Goal: Communication & Community: Participate in discussion

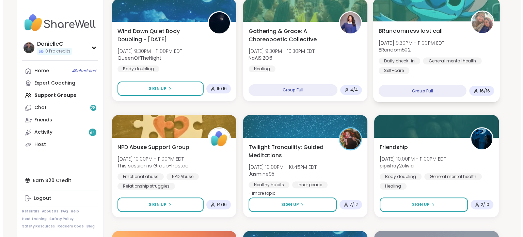
scroll to position [239, 0]
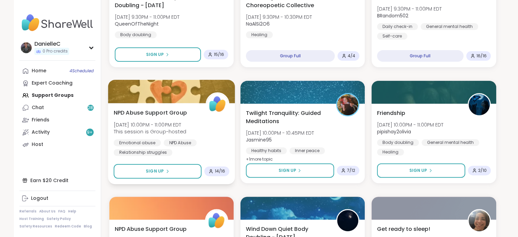
click at [139, 108] on div "NPD Abuse Support Group [DATE] 10:00PM - 11:00PM EDT This session is Group-host…" at bounding box center [171, 143] width 127 height 81
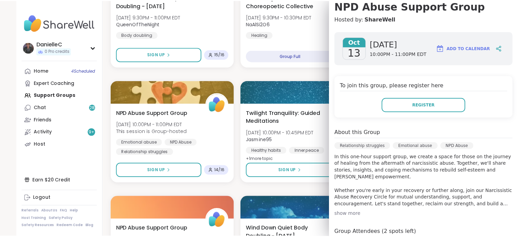
scroll to position [0, 0]
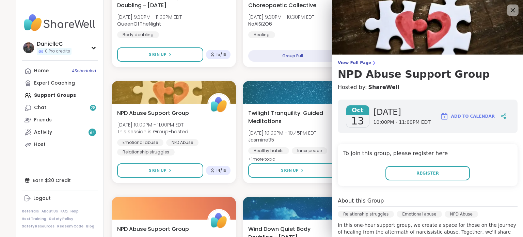
click at [511, 9] on icon at bounding box center [513, 10] width 4 height 4
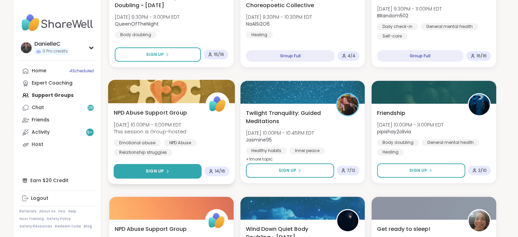
click at [146, 169] on button "Sign Up" at bounding box center [157, 171] width 88 height 15
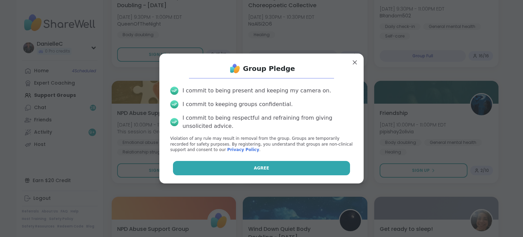
click at [231, 172] on button "Agree" at bounding box center [262, 168] width 178 height 14
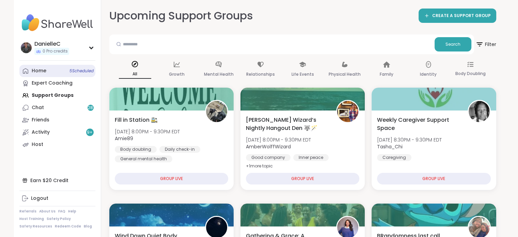
click at [38, 71] on div "Home 5 Scheduled" at bounding box center [39, 70] width 15 height 7
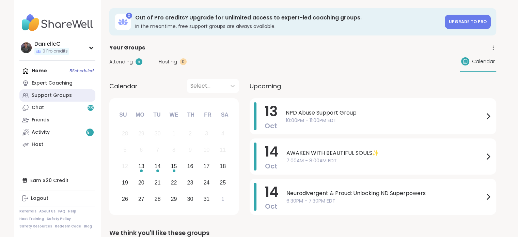
click at [60, 93] on div "Support Groups" at bounding box center [52, 95] width 40 height 7
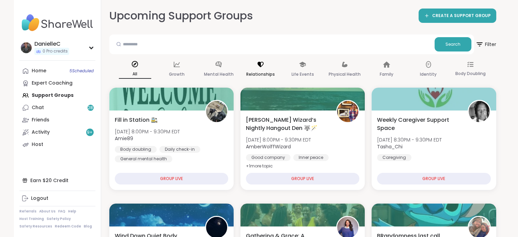
click at [258, 69] on div "Relationships" at bounding box center [261, 69] width 32 height 25
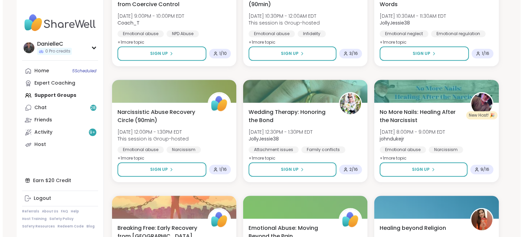
scroll to position [613, 0]
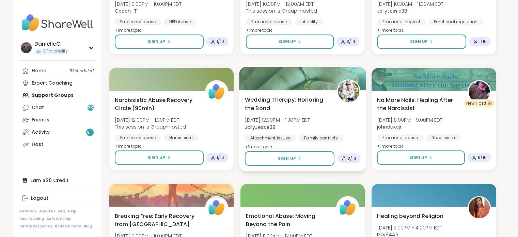
click at [265, 99] on span "Wedding Therapy: Honoring the Bond" at bounding box center [287, 103] width 85 height 17
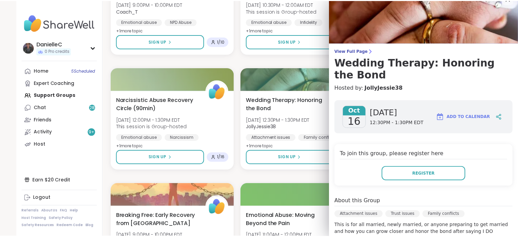
scroll to position [0, 0]
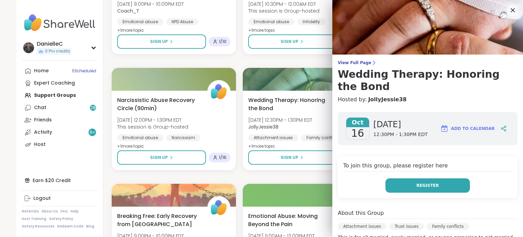
click at [432, 185] on button "Register" at bounding box center [428, 185] width 85 height 14
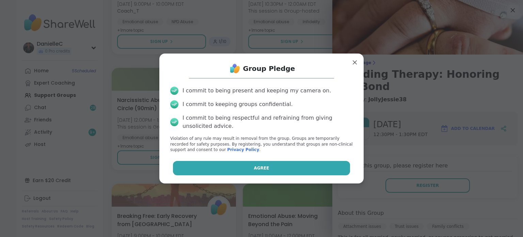
click at [270, 171] on button "Agree" at bounding box center [262, 168] width 178 height 14
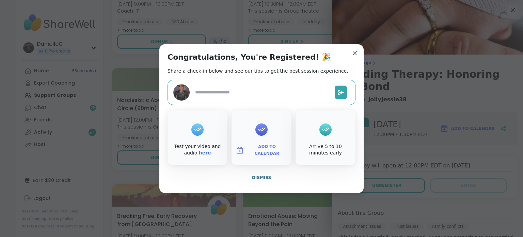
type textarea "*"
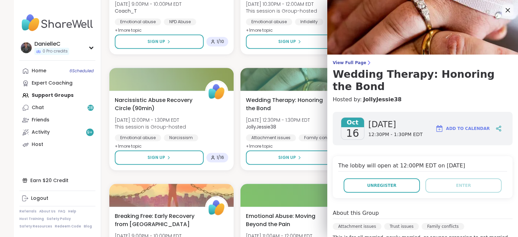
click at [504, 10] on icon at bounding box center [508, 10] width 9 height 9
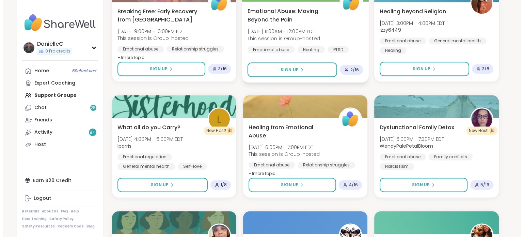
scroll to position [852, 0]
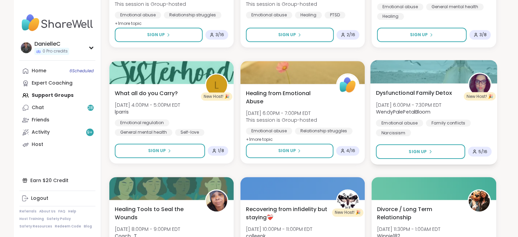
click at [393, 90] on span "Dysfunctional Family Detox" at bounding box center [414, 93] width 76 height 8
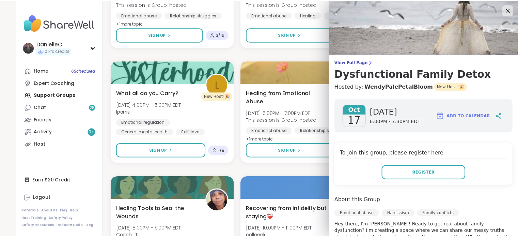
scroll to position [0, 0]
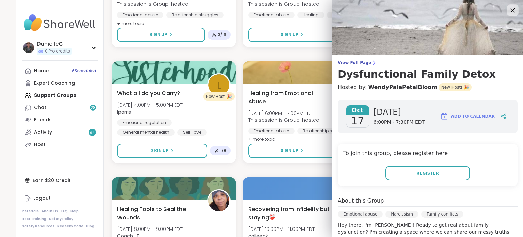
click at [509, 9] on icon at bounding box center [513, 10] width 9 height 9
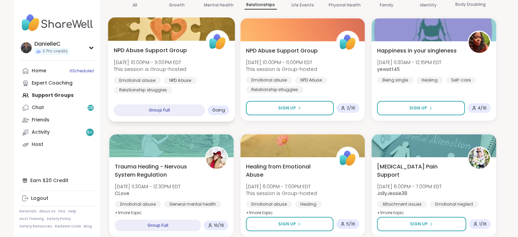
scroll to position [68, 0]
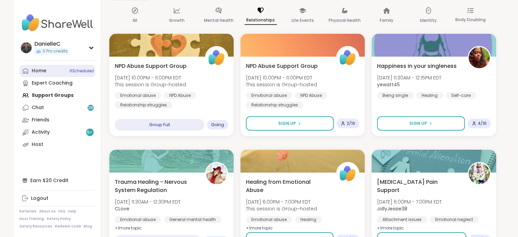
click at [49, 71] on link "Home 6 Scheduled" at bounding box center [57, 71] width 76 height 12
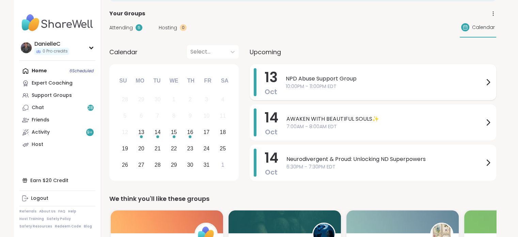
scroll to position [68, 0]
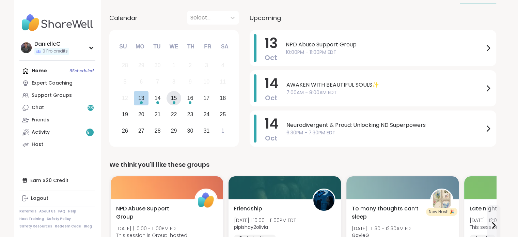
click at [175, 102] on div "15" at bounding box center [174, 97] width 6 height 9
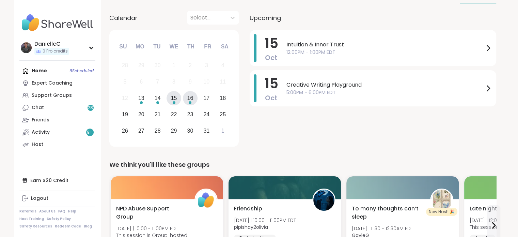
click at [189, 95] on div "16" at bounding box center [190, 97] width 6 height 9
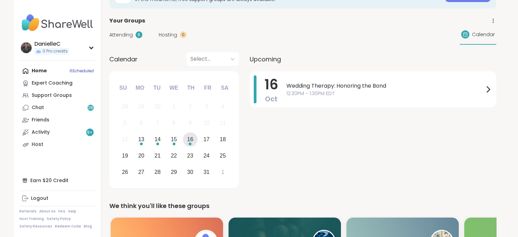
scroll to position [0, 0]
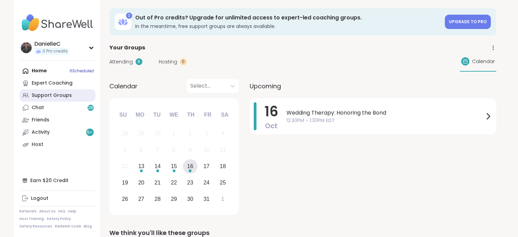
click at [55, 96] on div "Support Groups" at bounding box center [52, 95] width 40 height 7
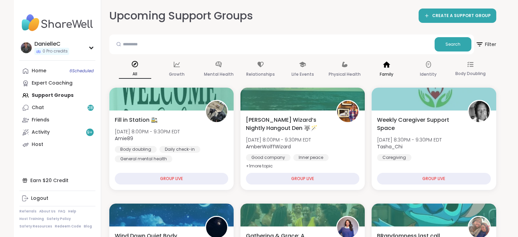
click at [384, 72] on p "Family" at bounding box center [387, 74] width 14 height 8
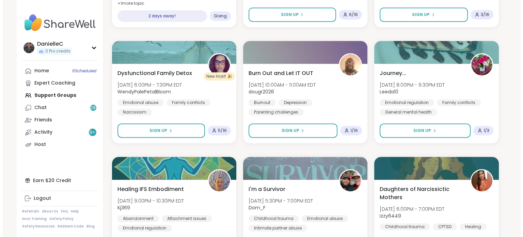
scroll to position [409, 0]
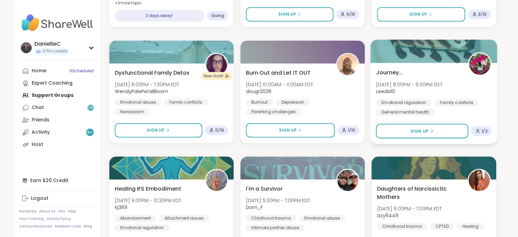
click at [385, 72] on span "Journey..." at bounding box center [389, 72] width 27 height 8
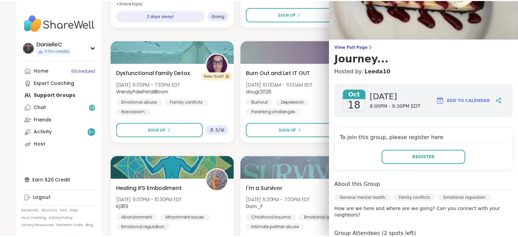
scroll to position [0, 0]
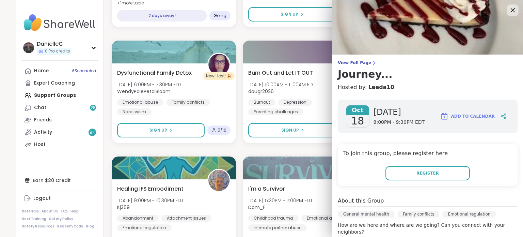
click at [509, 12] on icon at bounding box center [513, 10] width 9 height 9
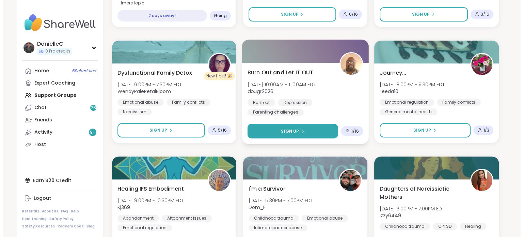
scroll to position [443, 0]
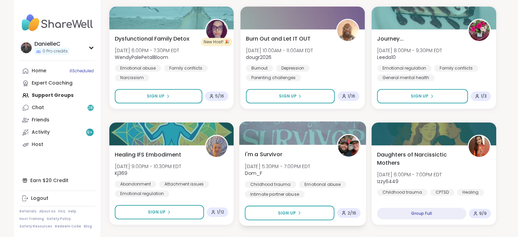
click at [271, 157] on span "I'm a Survivor" at bounding box center [263, 154] width 37 height 8
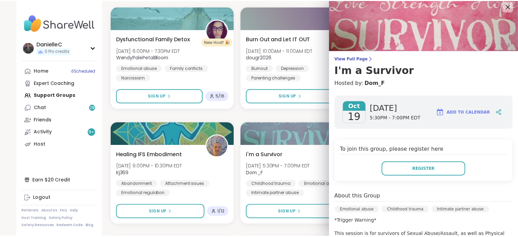
scroll to position [0, 0]
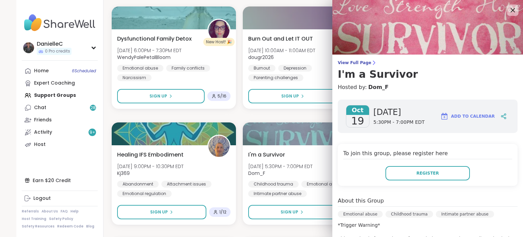
click at [509, 8] on icon at bounding box center [513, 10] width 9 height 9
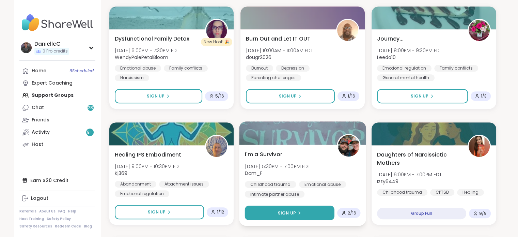
click at [298, 208] on button "Sign Up" at bounding box center [290, 212] width 90 height 15
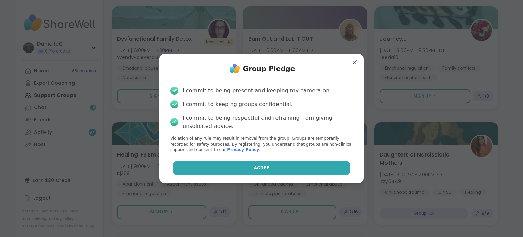
click at [295, 171] on button "Agree" at bounding box center [262, 168] width 178 height 14
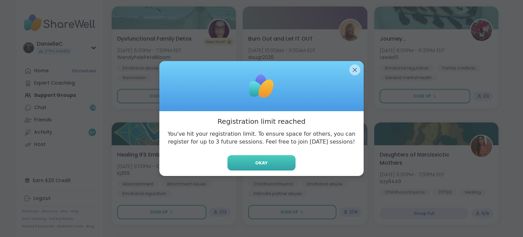
click at [249, 160] on button "Okay" at bounding box center [262, 162] width 68 height 15
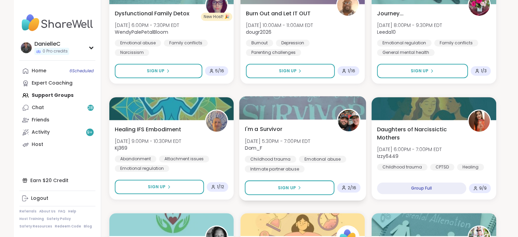
scroll to position [477, 0]
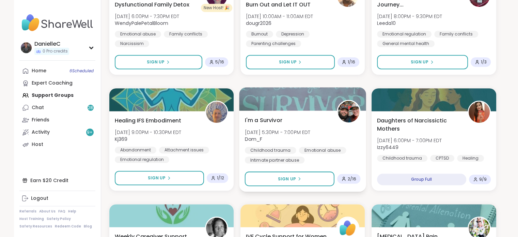
click at [253, 121] on span "I'm a Survivor" at bounding box center [263, 120] width 37 height 8
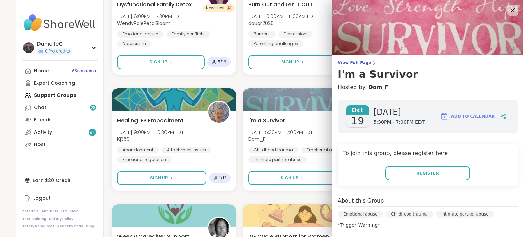
click at [452, 113] on span "Add to Calendar" at bounding box center [473, 116] width 44 height 6
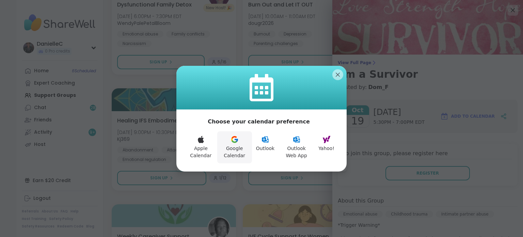
click at [230, 144] on button "Google Calendar" at bounding box center [234, 147] width 35 height 32
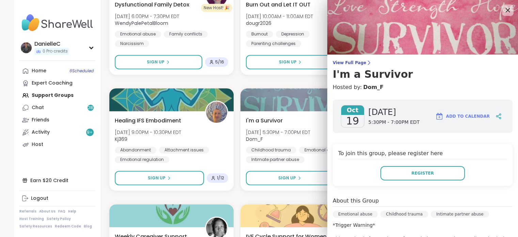
drag, startPoint x: 502, startPoint y: 9, endPoint x: 498, endPoint y: 13, distance: 5.8
click at [506, 9] on icon at bounding box center [508, 10] width 4 height 4
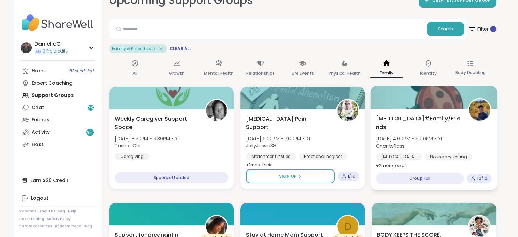
scroll to position [0, 0]
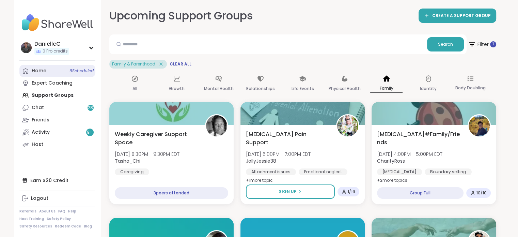
click at [78, 70] on span "6 Scheduled" at bounding box center [82, 70] width 24 height 5
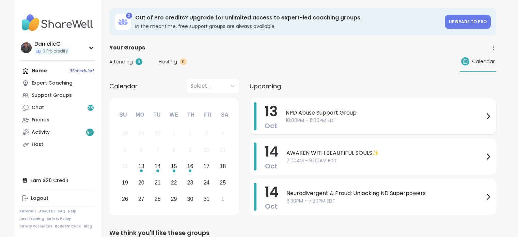
click at [491, 112] on icon at bounding box center [488, 116] width 8 height 8
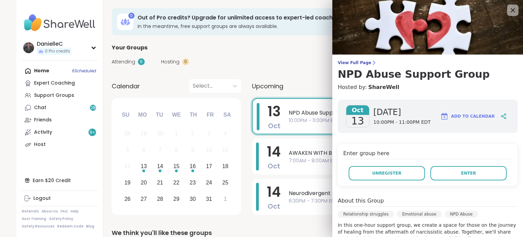
click at [509, 11] on icon at bounding box center [513, 10] width 9 height 9
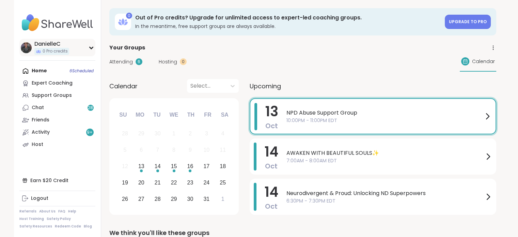
click at [93, 44] on div "DanielleC 0 Pro credits" at bounding box center [57, 47] width 76 height 17
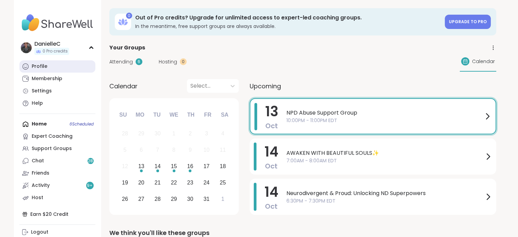
click at [50, 66] on link "Profile" at bounding box center [57, 66] width 76 height 12
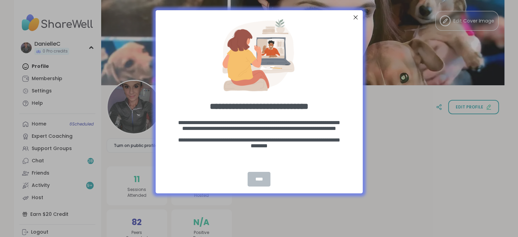
click at [260, 178] on div "****" at bounding box center [259, 179] width 22 height 15
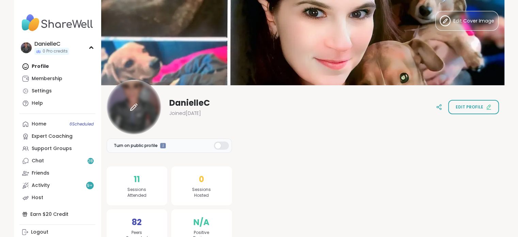
click at [138, 106] on div at bounding box center [134, 107] width 55 height 55
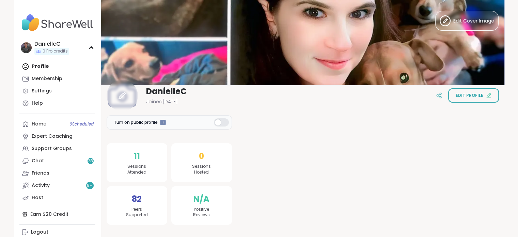
click at [123, 95] on icon at bounding box center [122, 95] width 8 height 8
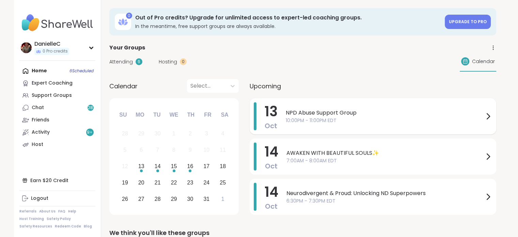
click at [481, 116] on span "NPD Abuse Support Group" at bounding box center [385, 113] width 198 height 8
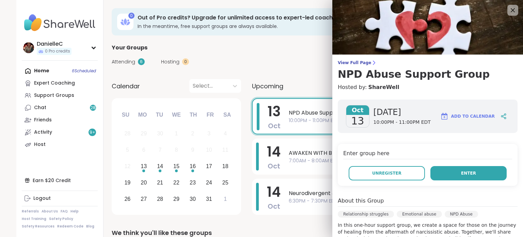
click at [452, 170] on button "Enter" at bounding box center [469, 173] width 76 height 14
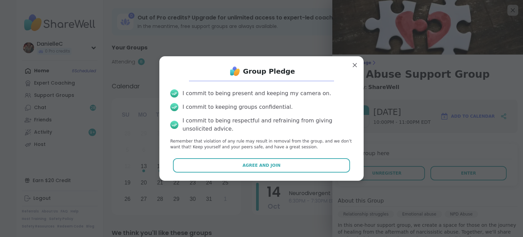
click at [247, 166] on span "Agree and Join" at bounding box center [262, 165] width 38 height 6
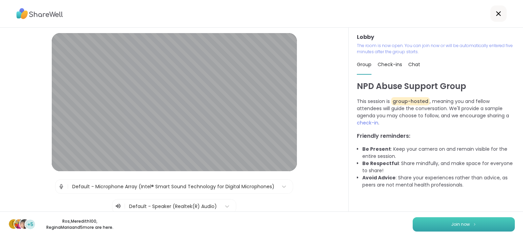
click at [430, 220] on button "Join now" at bounding box center [464, 224] width 102 height 14
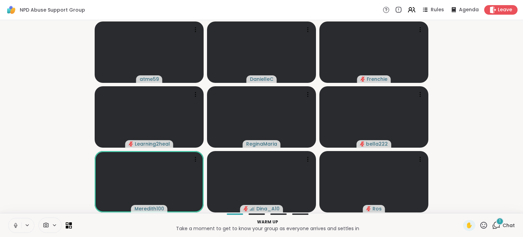
click at [13, 225] on icon at bounding box center [16, 225] width 6 height 6
click at [46, 225] on icon at bounding box center [46, 225] width 6 height 6
click at [52, 197] on div "HP TrueVision HD Camera" at bounding box center [60, 201] width 69 height 8
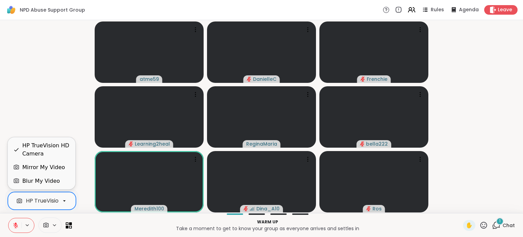
scroll to position [0, 26]
click at [51, 182] on div "Blur My Video" at bounding box center [40, 181] width 37 height 8
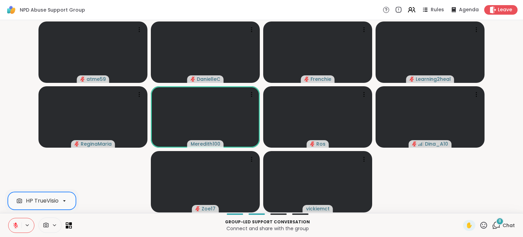
click at [18, 226] on icon at bounding box center [16, 225] width 6 height 6
click at [17, 225] on icon at bounding box center [15, 225] width 3 height 2
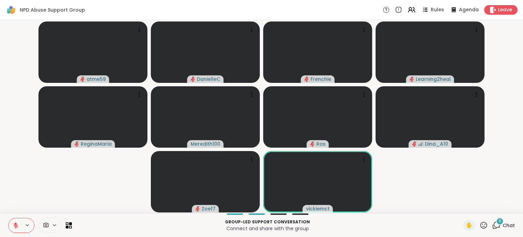
click at [492, 225] on icon at bounding box center [496, 225] width 9 height 9
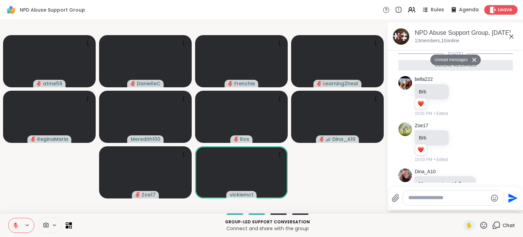
scroll to position [320, 0]
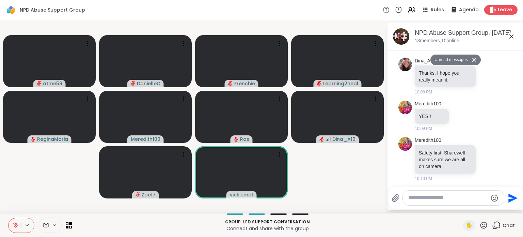
click at [492, 225] on icon at bounding box center [496, 225] width 9 height 9
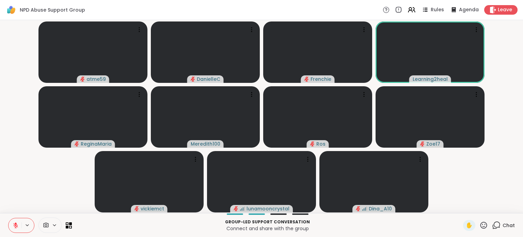
click at [480, 227] on icon at bounding box center [484, 225] width 9 height 9
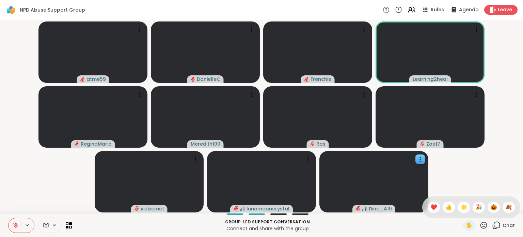
click at [431, 208] on span "❤️" at bounding box center [434, 207] width 7 height 8
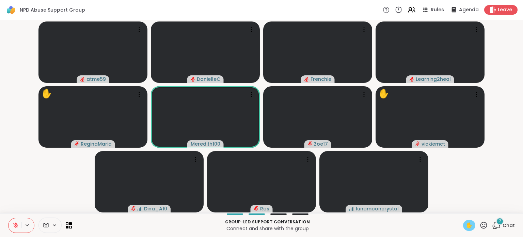
click at [466, 225] on span "✋" at bounding box center [469, 225] width 7 height 8
click at [14, 225] on icon at bounding box center [16, 225] width 6 height 6
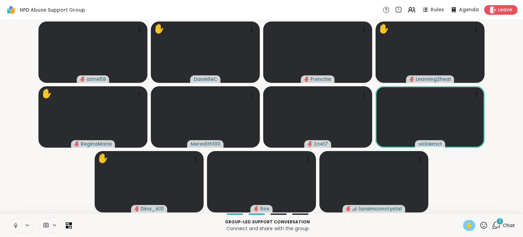
click at [15, 226] on icon at bounding box center [16, 225] width 6 height 6
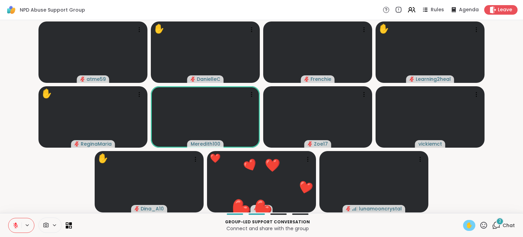
click at [466, 223] on span "✋" at bounding box center [469, 225] width 7 height 8
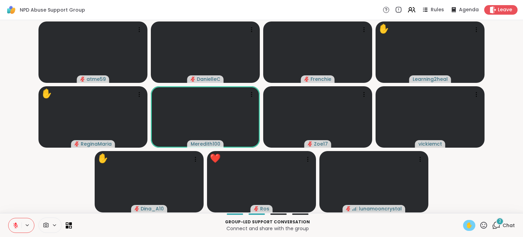
click at [466, 225] on span "✋" at bounding box center [469, 225] width 7 height 8
click at [466, 226] on span "✋" at bounding box center [469, 225] width 7 height 8
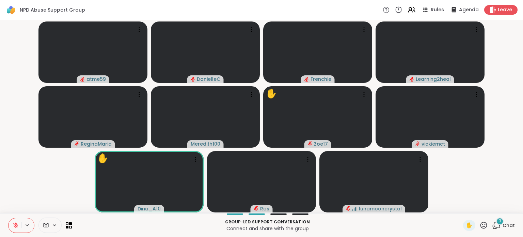
click at [495, 225] on icon at bounding box center [497, 224] width 6 height 6
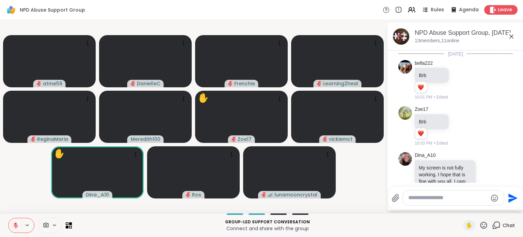
scroll to position [489, 0]
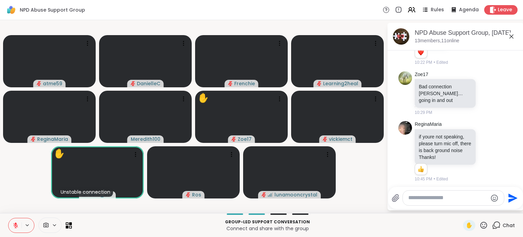
click at [495, 226] on icon at bounding box center [497, 224] width 6 height 6
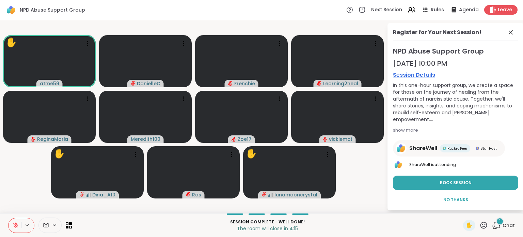
drag, startPoint x: 507, startPoint y: 33, endPoint x: 508, endPoint y: 36, distance: 3.7
click at [507, 33] on icon at bounding box center [511, 32] width 8 height 8
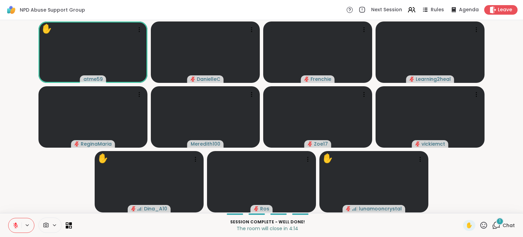
click at [496, 223] on div "1" at bounding box center [499, 220] width 7 height 7
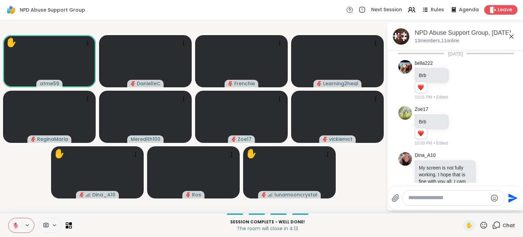
scroll to position [549, 0]
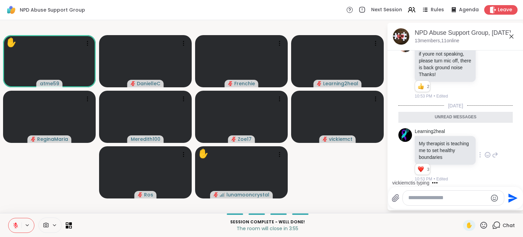
click at [485, 152] on icon at bounding box center [488, 154] width 6 height 7
click at [485, 141] on div "Select Reaction: Heart" at bounding box center [488, 144] width 6 height 6
click at [492, 153] on icon at bounding box center [495, 155] width 6 height 8
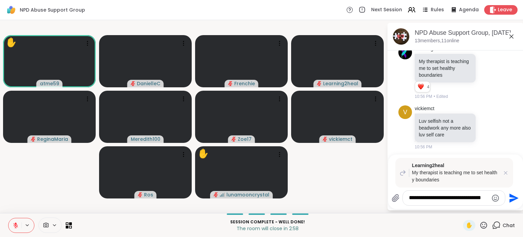
scroll to position [615, 0]
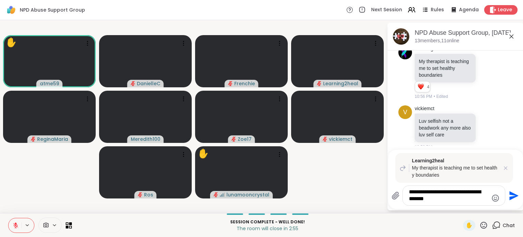
type textarea "**********"
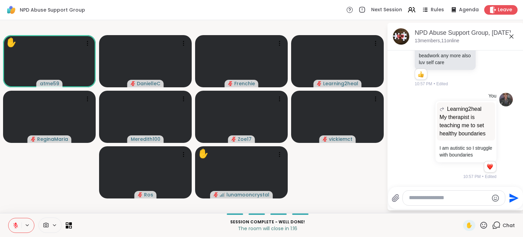
scroll to position [780, 0]
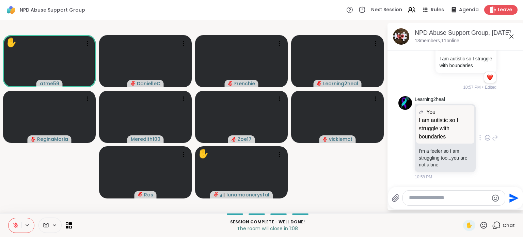
click at [487, 138] on icon at bounding box center [488, 138] width 2 height 1
click at [485, 127] on div "Select Reaction: Heart" at bounding box center [488, 127] width 6 height 6
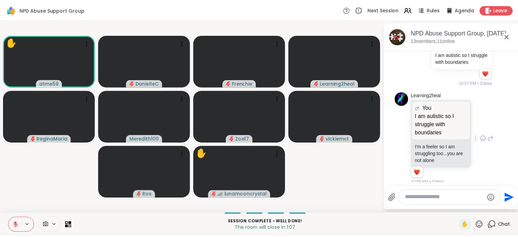
scroll to position [790, 0]
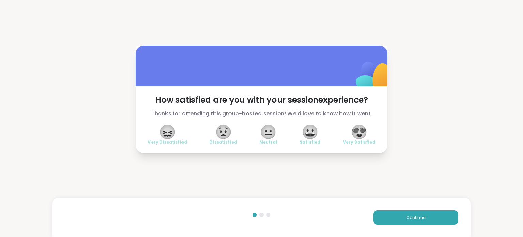
click at [358, 132] on span "😍" at bounding box center [359, 132] width 17 height 12
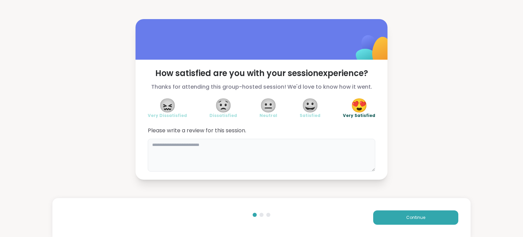
click at [234, 151] on textarea at bounding box center [262, 155] width 228 height 33
type textarea "**********"
click at [425, 215] on button "Continue" at bounding box center [415, 217] width 85 height 14
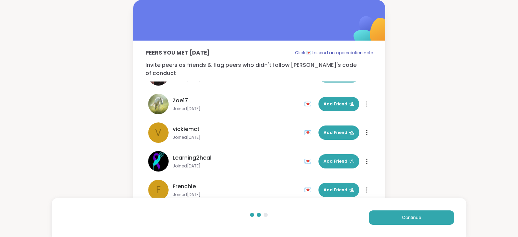
scroll to position [136, 0]
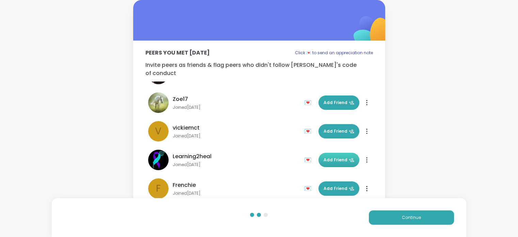
click at [338, 157] on span "Add Friend" at bounding box center [339, 160] width 31 height 6
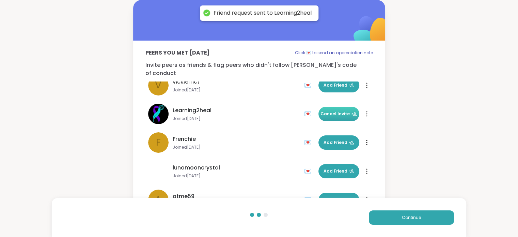
scroll to position [192, 0]
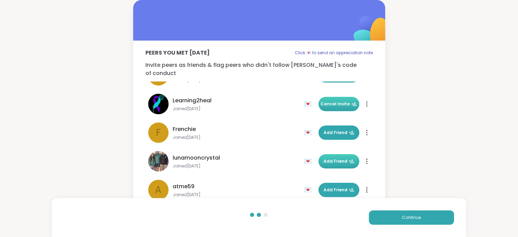
click at [331, 158] on span "Add Friend" at bounding box center [339, 161] width 31 height 6
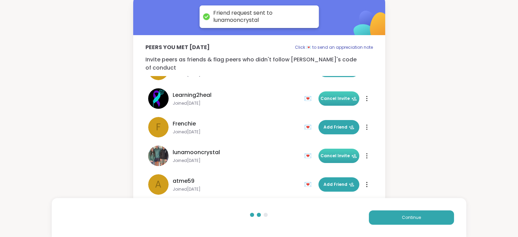
scroll to position [11, 0]
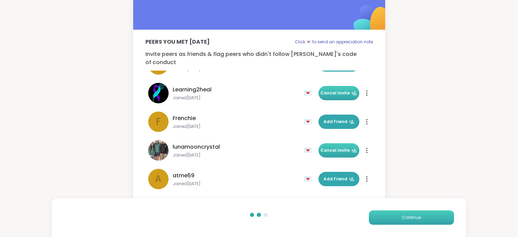
click at [404, 215] on span "Continue" at bounding box center [411, 217] width 19 height 6
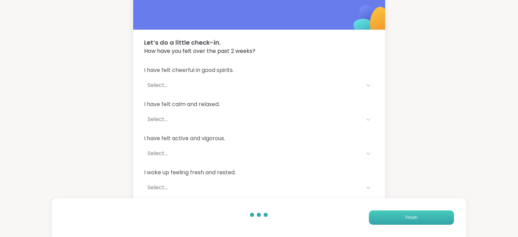
click at [424, 216] on button "Finish" at bounding box center [411, 217] width 85 height 14
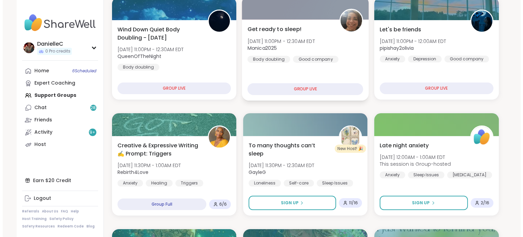
scroll to position [102, 0]
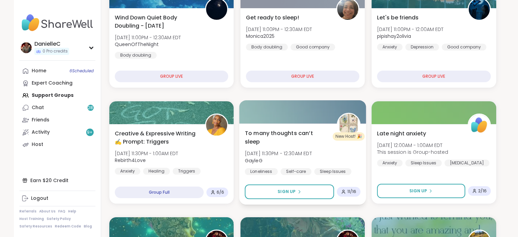
click at [275, 132] on span "To many thoughts can’t sleep" at bounding box center [287, 137] width 85 height 17
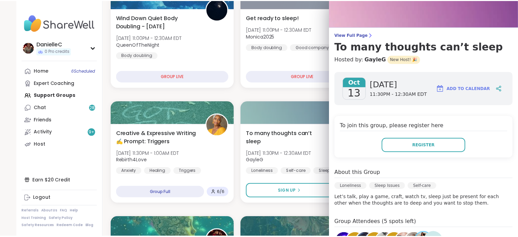
scroll to position [0, 0]
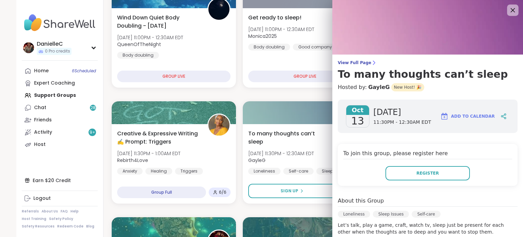
click at [509, 8] on icon at bounding box center [513, 10] width 9 height 9
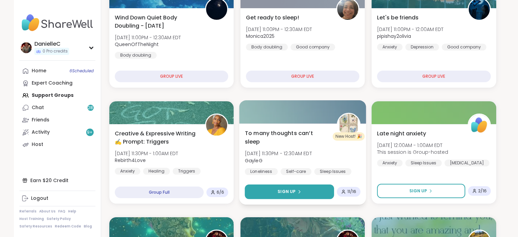
click at [292, 191] on span "Sign Up" at bounding box center [287, 191] width 18 height 6
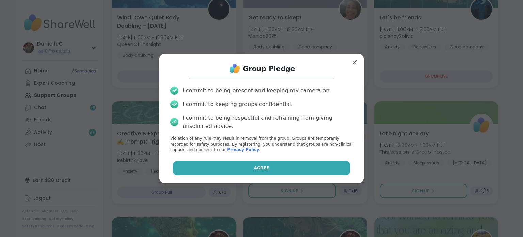
click at [274, 166] on button "Agree" at bounding box center [262, 168] width 178 height 14
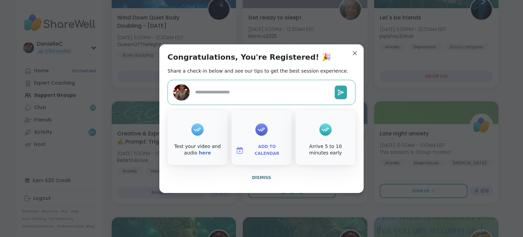
type textarea "*"
click at [263, 175] on span "Dismiss" at bounding box center [261, 177] width 19 height 5
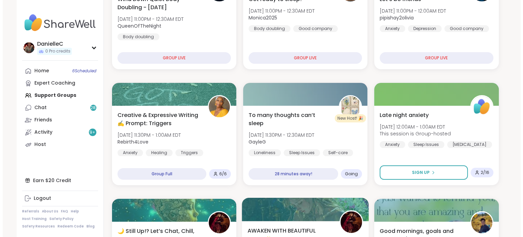
scroll to position [136, 0]
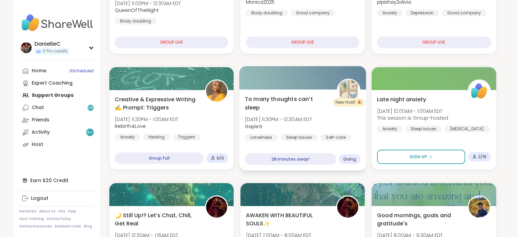
click at [353, 158] on span "Going" at bounding box center [349, 158] width 13 height 5
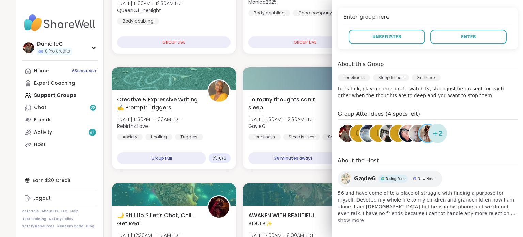
click at [410, 133] on img at bounding box center [418, 133] width 17 height 17
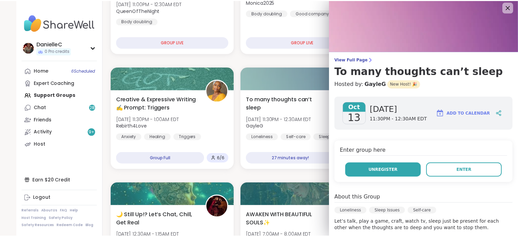
scroll to position [0, 0]
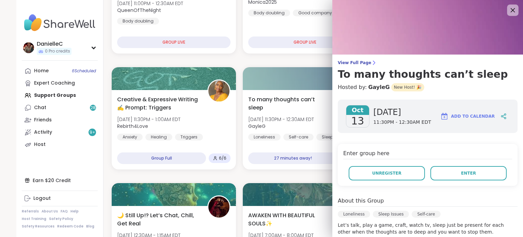
click at [509, 9] on icon at bounding box center [513, 10] width 9 height 9
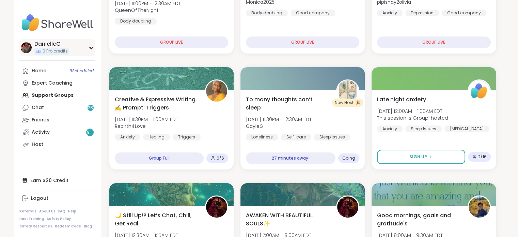
click at [70, 49] on div "DanielleC 0 Pro credits" at bounding box center [57, 47] width 76 height 17
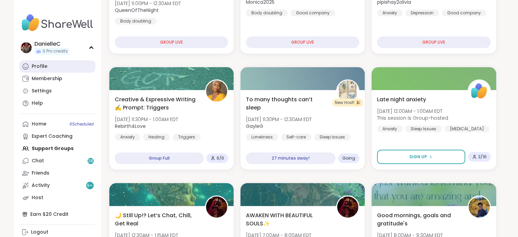
click at [64, 65] on link "Profile" at bounding box center [57, 66] width 76 height 12
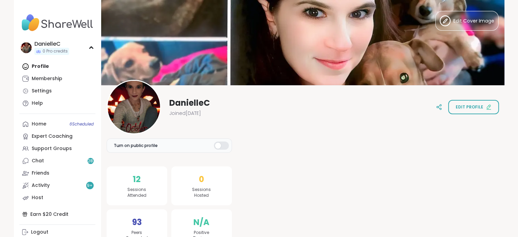
scroll to position [0, 0]
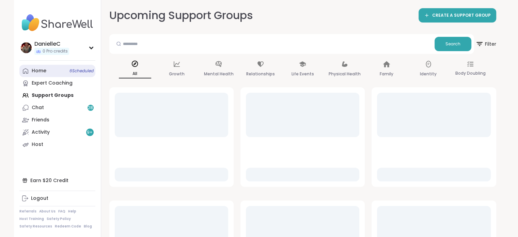
click at [49, 69] on link "Home 6 Scheduled" at bounding box center [57, 71] width 76 height 12
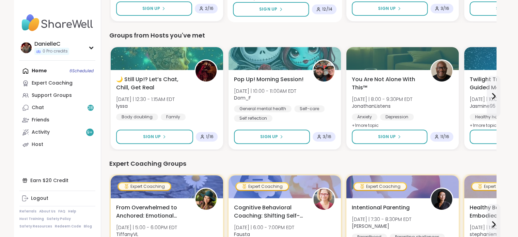
scroll to position [341, 0]
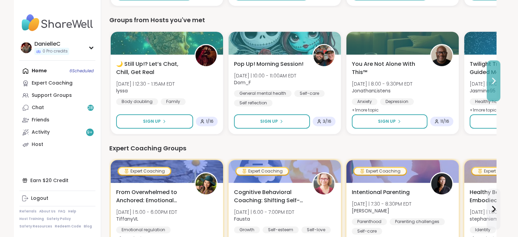
click at [493, 77] on icon at bounding box center [494, 81] width 8 height 8
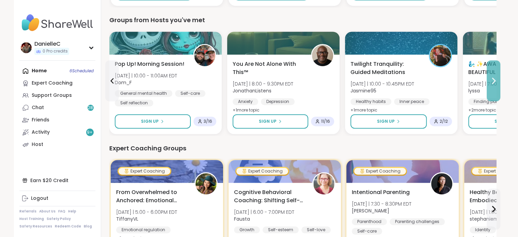
click at [493, 77] on icon at bounding box center [494, 81] width 8 height 8
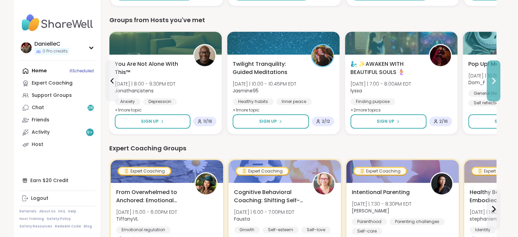
click at [493, 77] on icon at bounding box center [494, 81] width 8 height 8
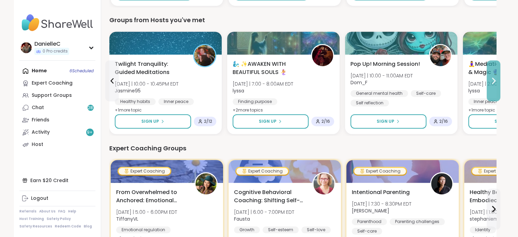
click at [493, 77] on icon at bounding box center [494, 81] width 8 height 8
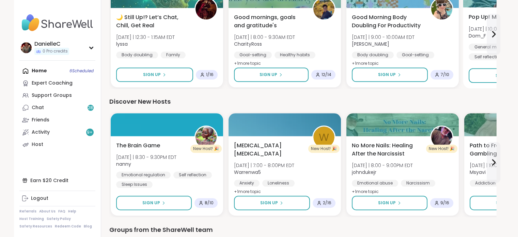
scroll to position [784, 0]
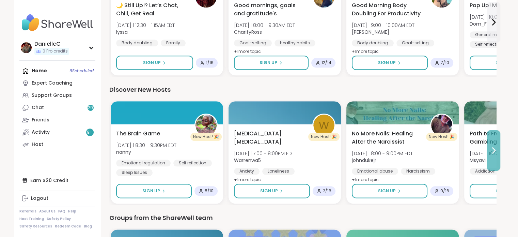
click at [493, 152] on icon at bounding box center [494, 150] width 3 height 5
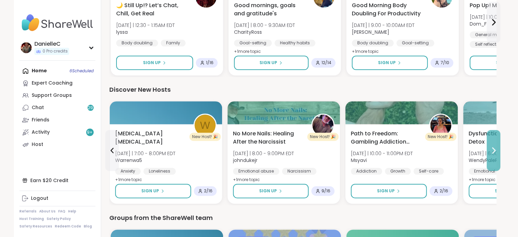
click at [493, 152] on icon at bounding box center [494, 150] width 3 height 5
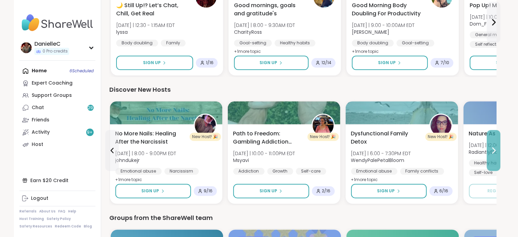
click at [493, 152] on icon at bounding box center [494, 150] width 3 height 5
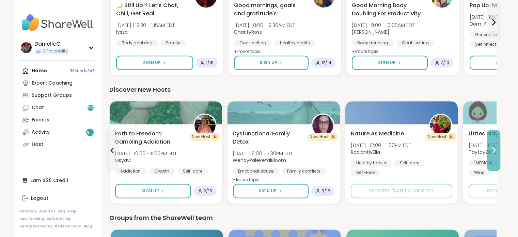
click at [493, 152] on icon at bounding box center [494, 150] width 3 height 5
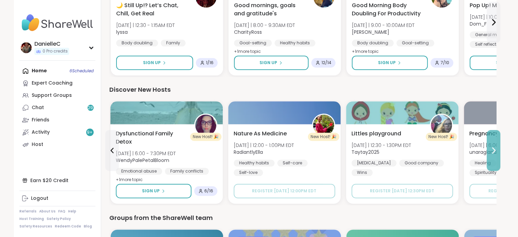
click at [493, 152] on icon at bounding box center [494, 150] width 3 height 5
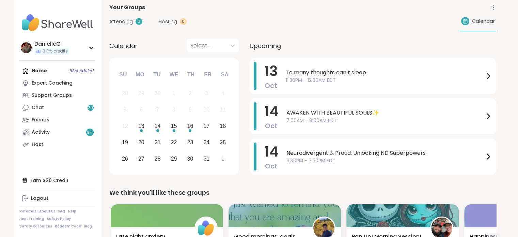
scroll to position [0, 0]
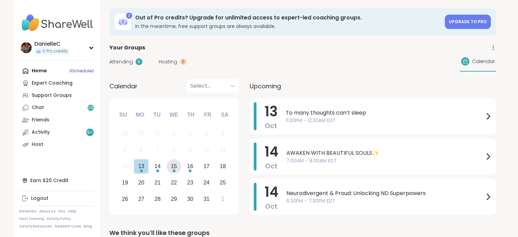
click at [176, 170] on div "15" at bounding box center [174, 166] width 6 height 9
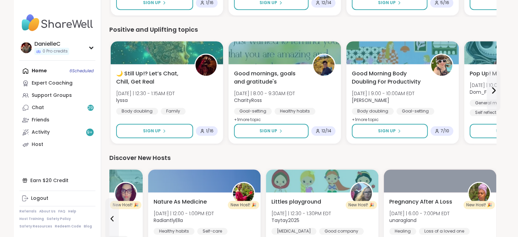
scroll to position [704, 0]
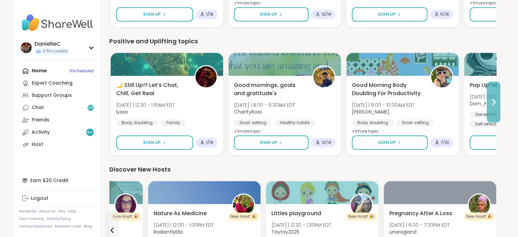
click at [494, 98] on icon at bounding box center [494, 102] width 8 height 8
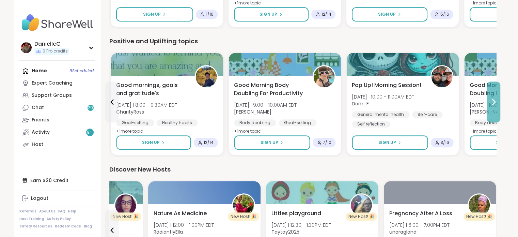
click at [494, 98] on icon at bounding box center [494, 102] width 8 height 8
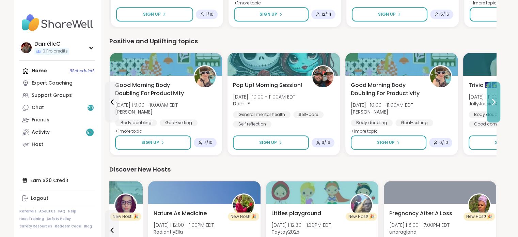
click at [494, 98] on icon at bounding box center [494, 102] width 8 height 8
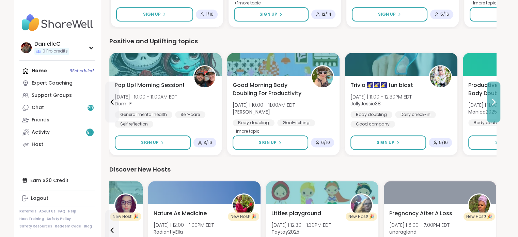
click at [494, 98] on icon at bounding box center [494, 102] width 8 height 8
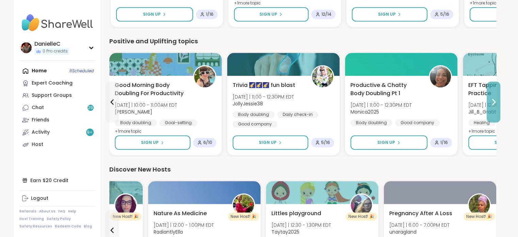
click at [494, 98] on icon at bounding box center [494, 102] width 8 height 8
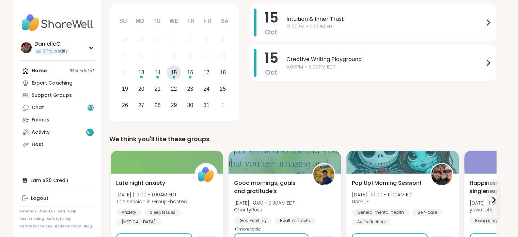
scroll to position [0, 0]
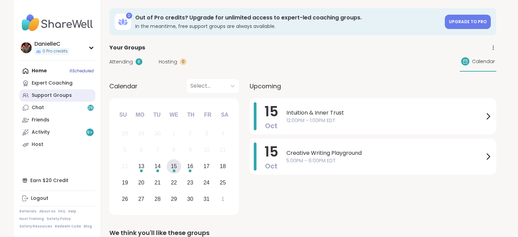
click at [49, 89] on link "Support Groups" at bounding box center [57, 95] width 76 height 12
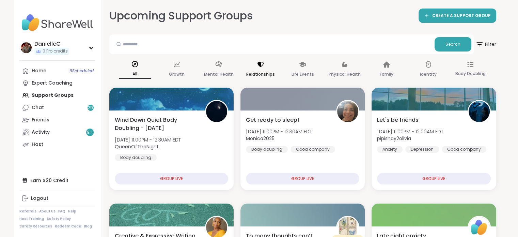
click at [258, 73] on p "Relationships" at bounding box center [260, 74] width 29 height 8
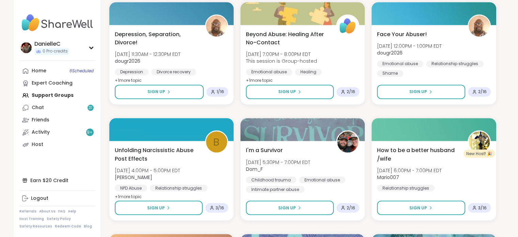
scroll to position [1159, 0]
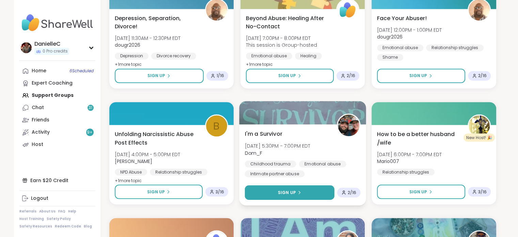
click at [289, 191] on span "Sign Up" at bounding box center [287, 192] width 18 height 6
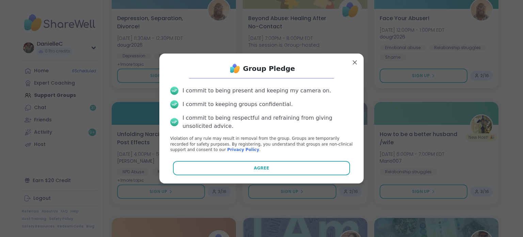
click at [277, 170] on button "Agree" at bounding box center [262, 168] width 178 height 14
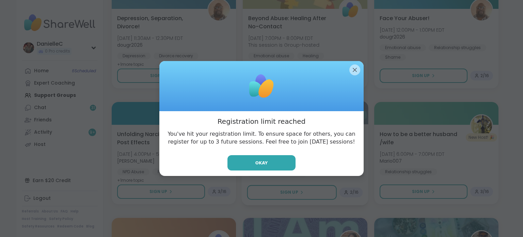
click at [264, 163] on button "Okay" at bounding box center [262, 162] width 68 height 15
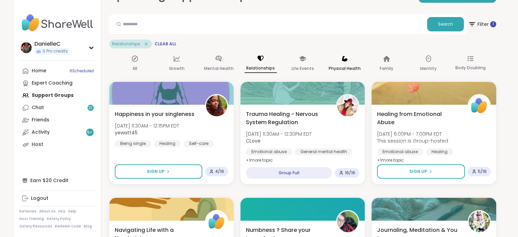
scroll to position [0, 0]
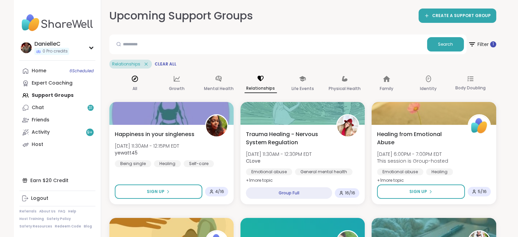
drag, startPoint x: 138, startPoint y: 80, endPoint x: 136, endPoint y: 83, distance: 3.9
click at [138, 80] on icon at bounding box center [134, 78] width 7 height 7
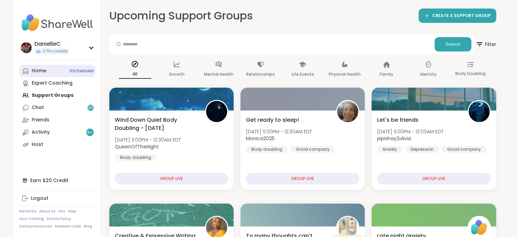
click at [41, 70] on div "Home 6 Scheduled" at bounding box center [39, 70] width 15 height 7
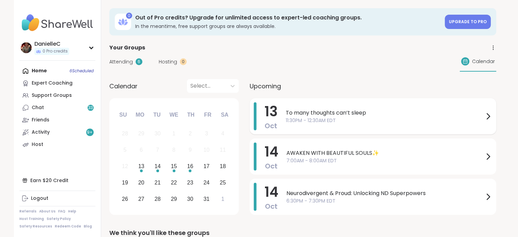
click at [490, 114] on icon at bounding box center [488, 116] width 8 height 8
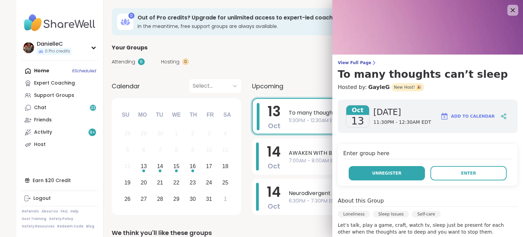
click at [379, 174] on span "Unregister" at bounding box center [386, 173] width 29 height 6
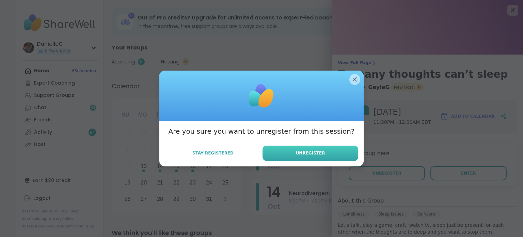
click at [324, 151] on button "Unregister" at bounding box center [311, 152] width 96 height 15
